Goal: Entertainment & Leisure: Consume media (video, audio)

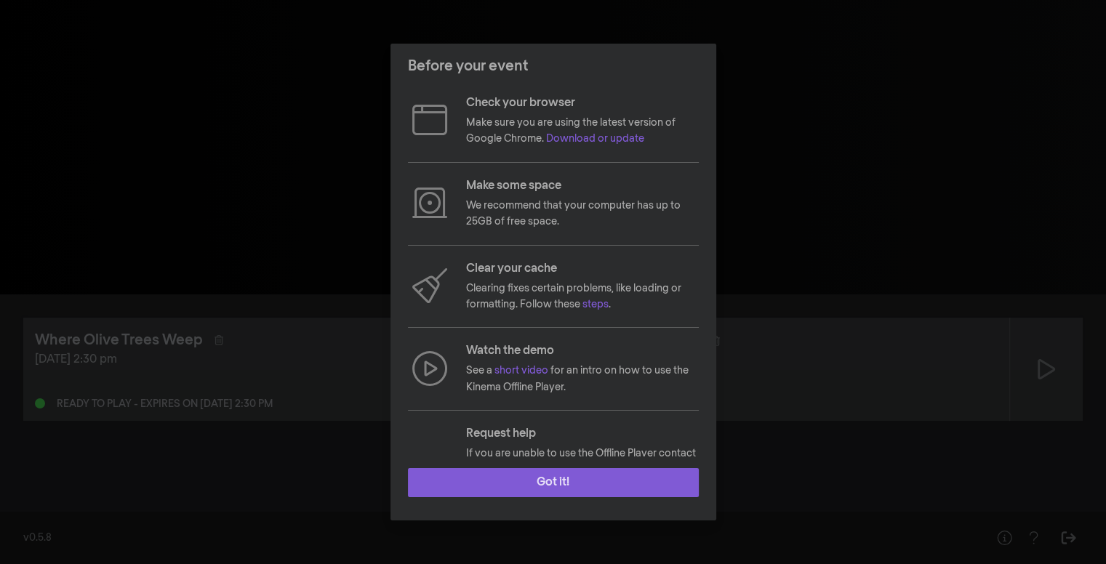
click at [553, 474] on button "Got it!" at bounding box center [553, 482] width 291 height 29
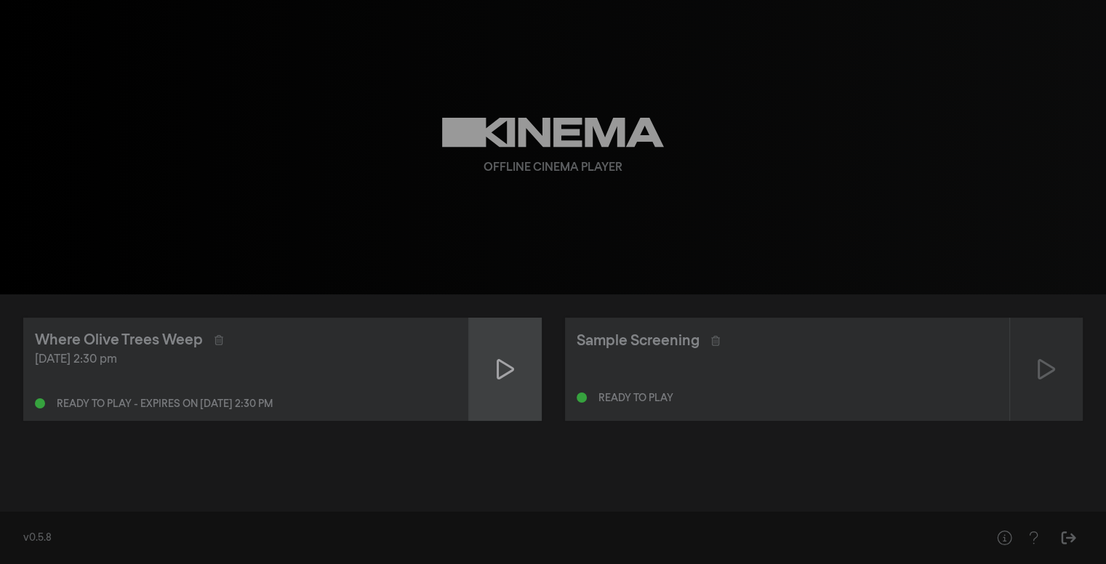
click at [507, 364] on icon at bounding box center [505, 369] width 17 height 20
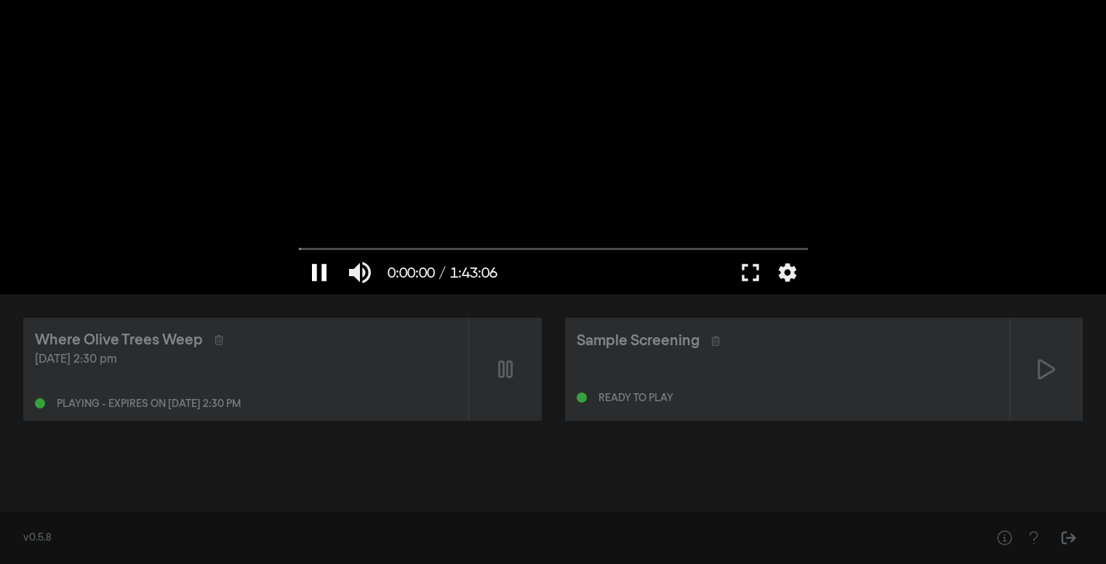
click at [316, 270] on button "pause" at bounding box center [319, 273] width 41 height 44
click at [747, 271] on button "fullscreen" at bounding box center [750, 273] width 41 height 44
click at [750, 281] on button "fullscreen" at bounding box center [750, 273] width 41 height 44
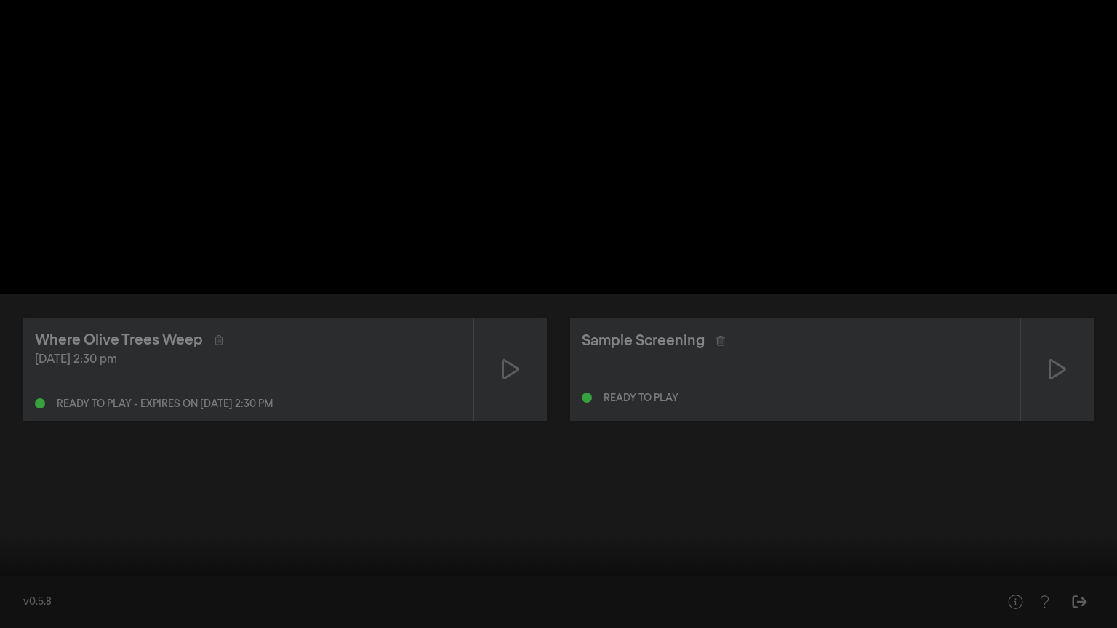
click at [35, 563] on button "play_arrow" at bounding box center [27, 607] width 41 height 44
drag, startPoint x: 1051, startPoint y: 608, endPoint x: 1092, endPoint y: 603, distance: 41.7
click at [1092, 563] on div "pause 0:04:10 / 1:43:06 volume_up fullscreen_exit settings" at bounding box center [558, 607] width 1117 height 44
click at [1092, 563] on button "settings" at bounding box center [1088, 607] width 33 height 44
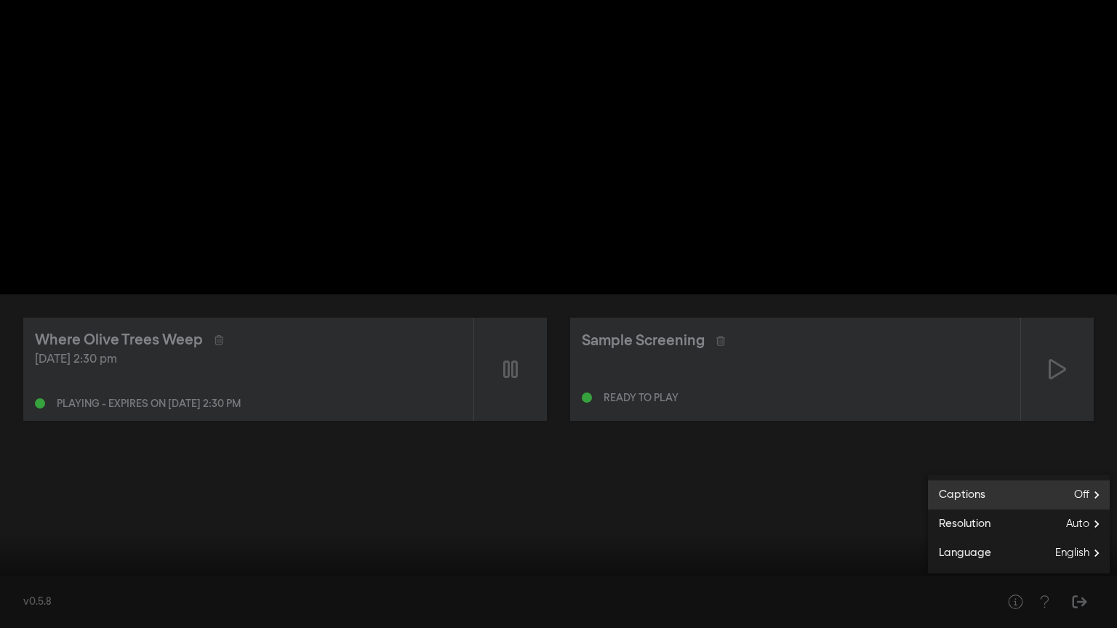
click at [1082, 494] on span "Off" at bounding box center [1092, 495] width 36 height 22
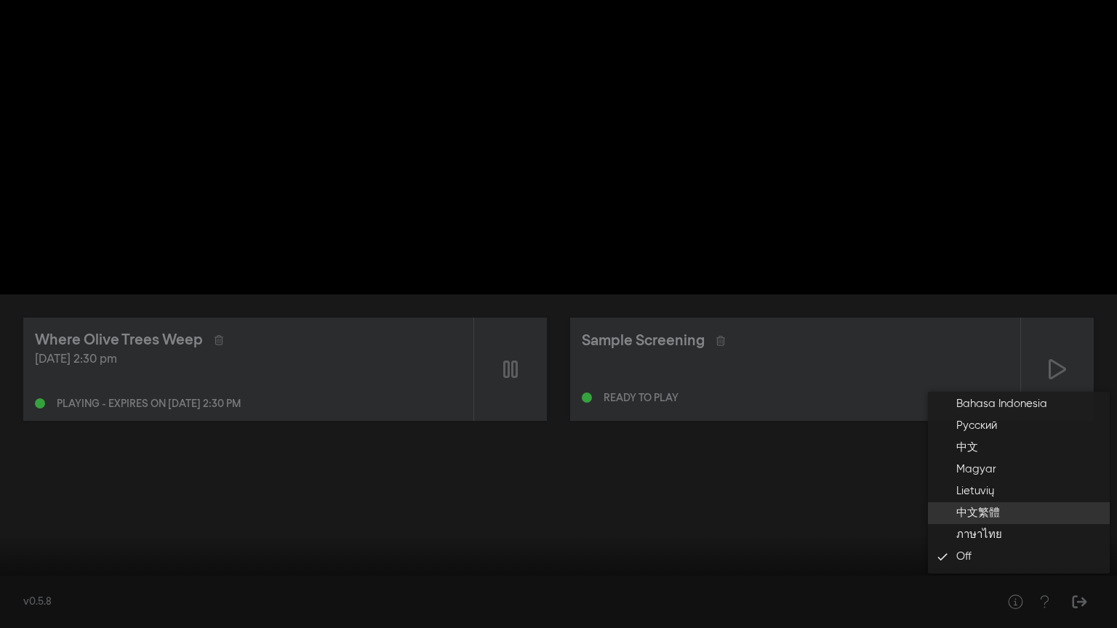
drag, startPoint x: 1098, startPoint y: 515, endPoint x: 1104, endPoint y: 510, distance: 8.3
click at [1104, 510] on div "arrow_back Captions English Español Français Deutsch Italiano Português Čeština…" at bounding box center [1019, 483] width 182 height 182
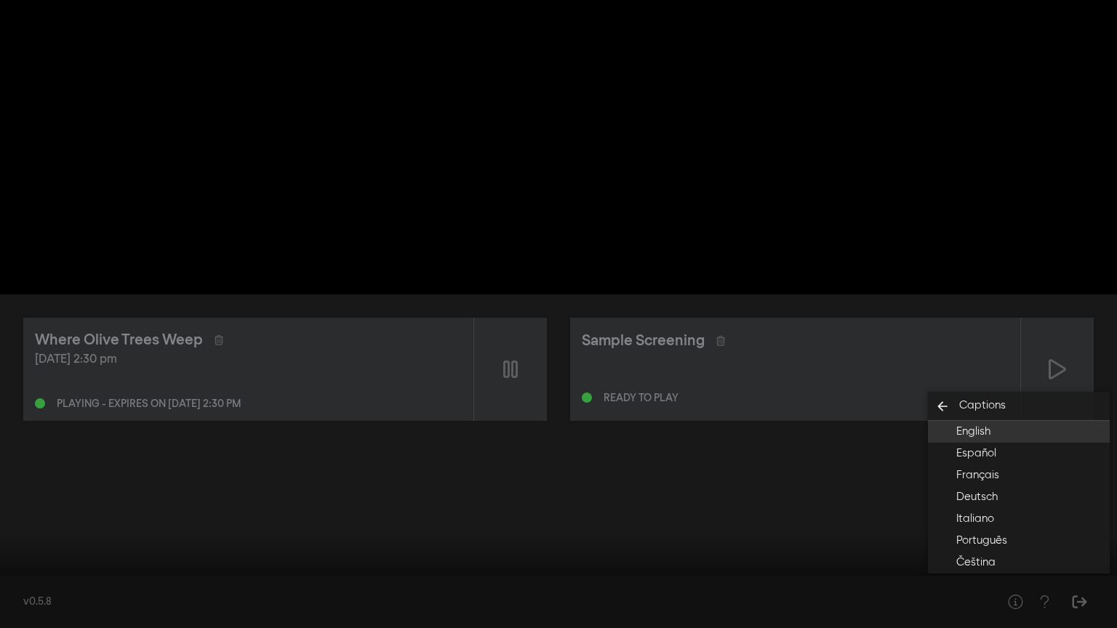
click at [1021, 430] on button "English" at bounding box center [1019, 432] width 182 height 22
click at [1086, 563] on button "settings" at bounding box center [1088, 607] width 33 height 44
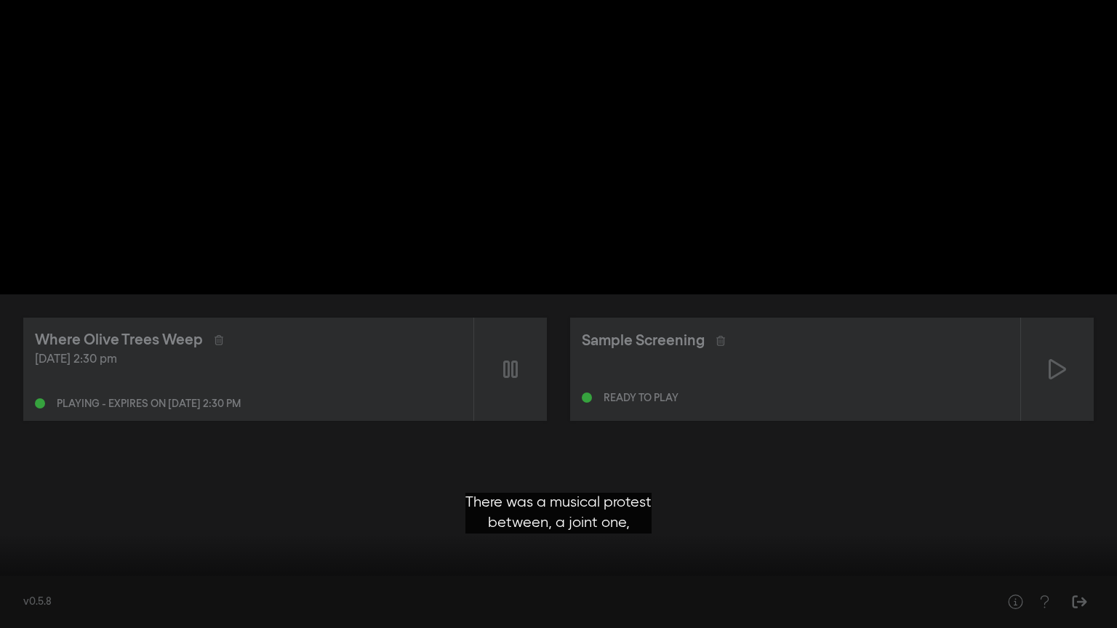
type input "266.583264"
